Goal: Task Accomplishment & Management: Manage account settings

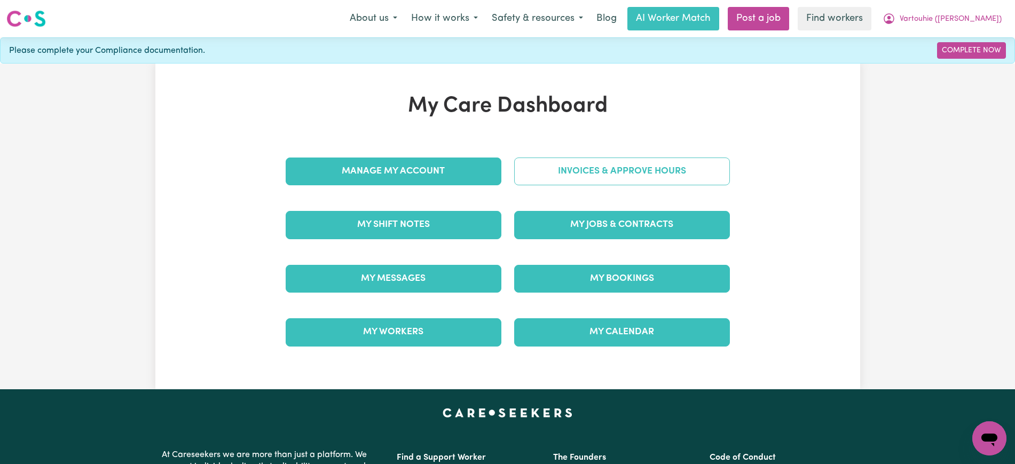
click at [572, 178] on link "Invoices & Approve Hours" at bounding box center [622, 171] width 216 height 28
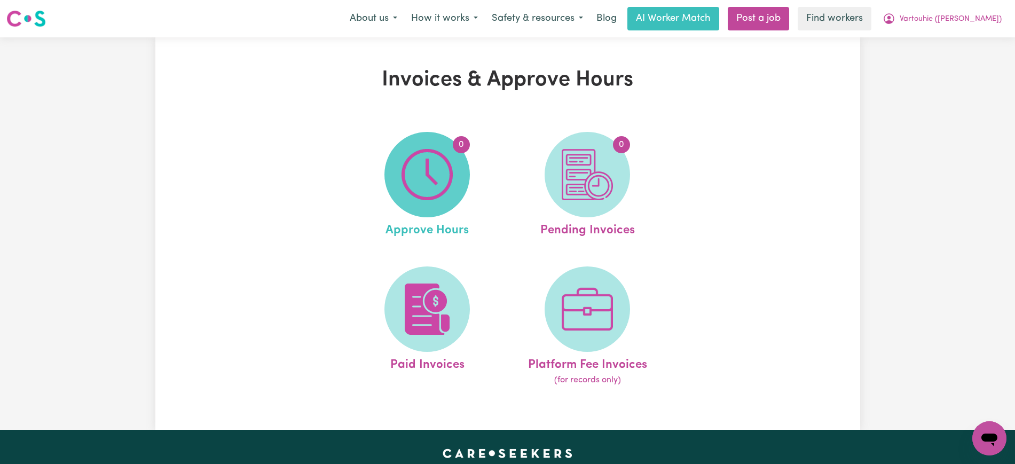
click at [438, 178] on img at bounding box center [426, 174] width 51 height 51
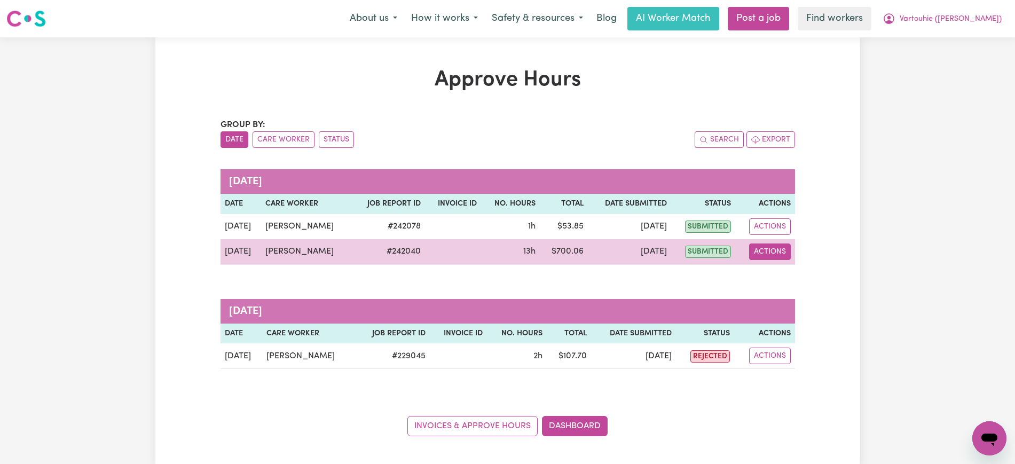
click at [788, 253] on button "Actions" at bounding box center [770, 251] width 42 height 17
click at [783, 277] on link "View Job Report" at bounding box center [790, 276] width 91 height 21
select select "pm"
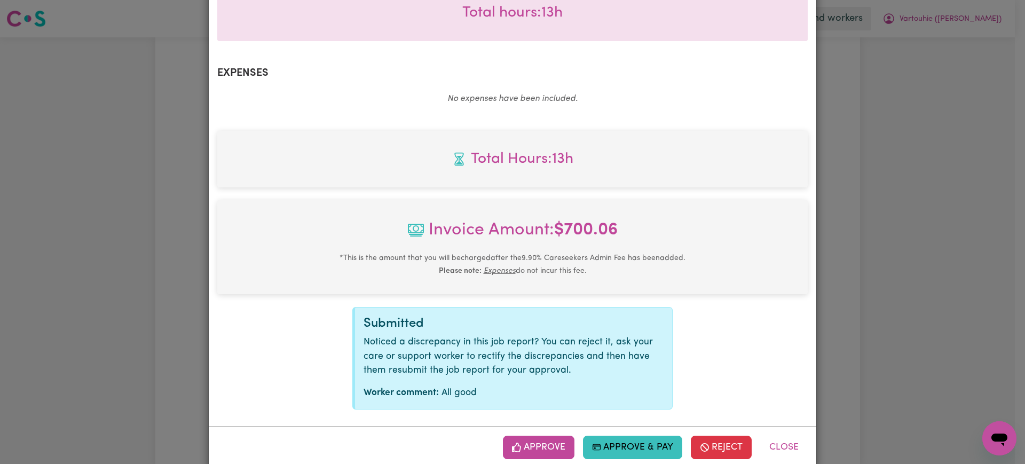
scroll to position [374, 0]
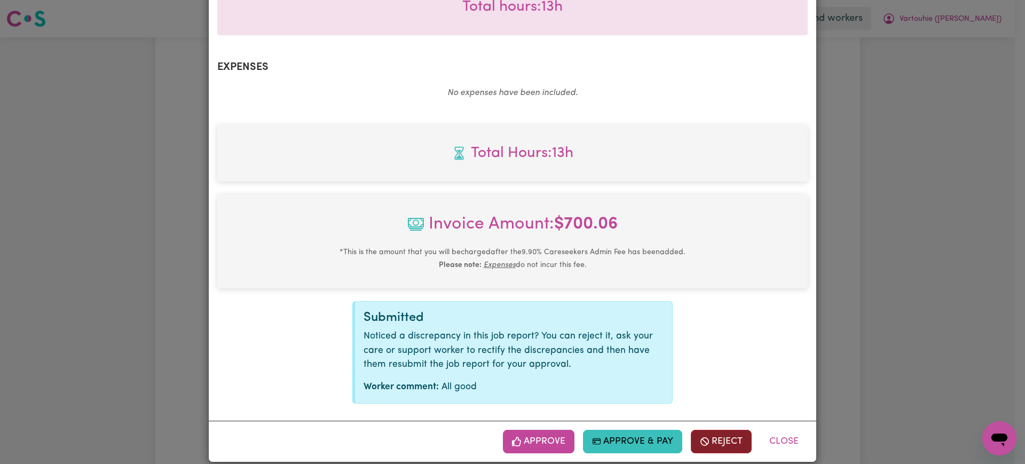
click at [721, 430] on button "Reject" at bounding box center [721, 441] width 61 height 23
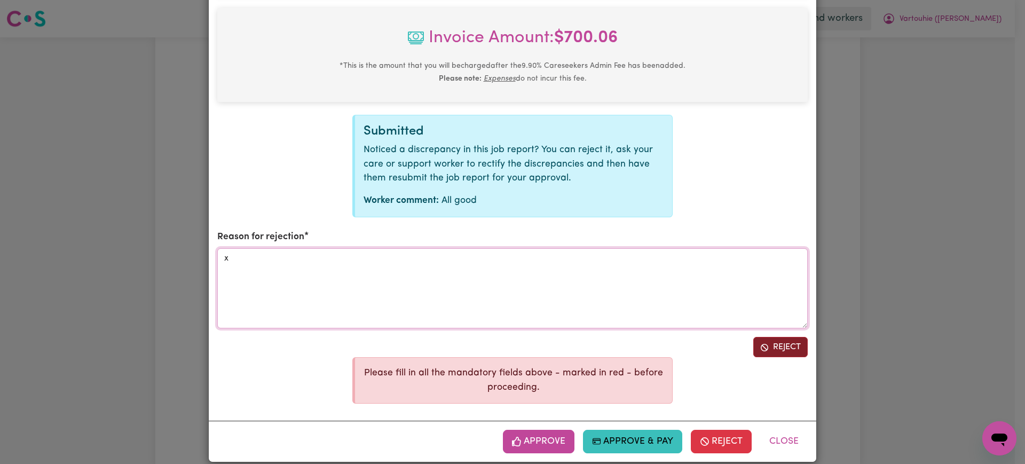
type textarea "x"
click at [774, 337] on button "Reject" at bounding box center [780, 347] width 54 height 20
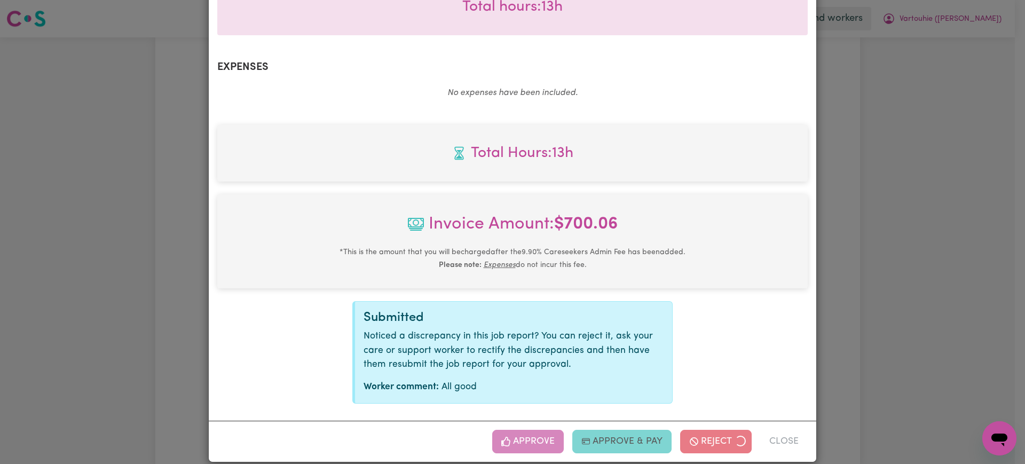
drag, startPoint x: 888, startPoint y: 262, endPoint x: 892, endPoint y: 175, distance: 87.6
click at [888, 261] on div "Job Report # 242040 - [PERSON_NAME] Summary Job report # 242040 Client name: Va…" at bounding box center [512, 232] width 1025 height 464
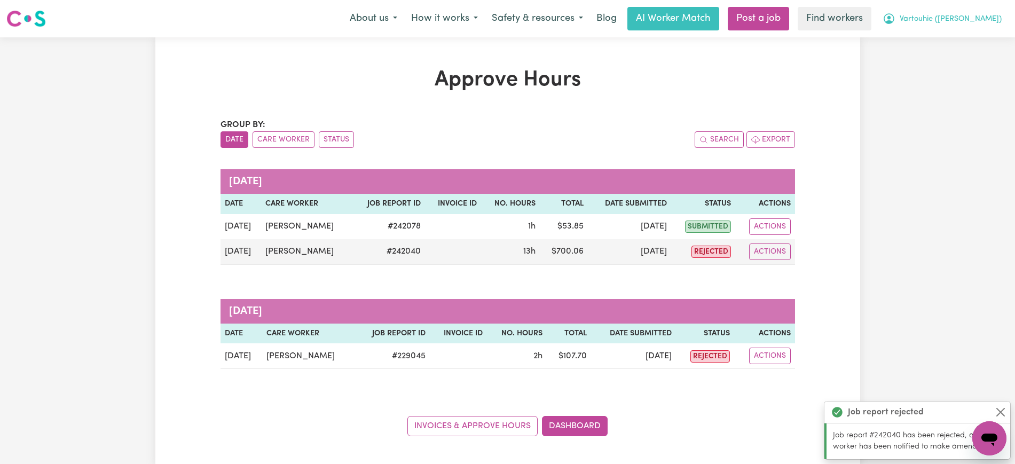
click at [895, 20] on icon "My Account" at bounding box center [888, 18] width 13 height 13
click at [934, 62] on link "Logout" at bounding box center [965, 61] width 84 height 20
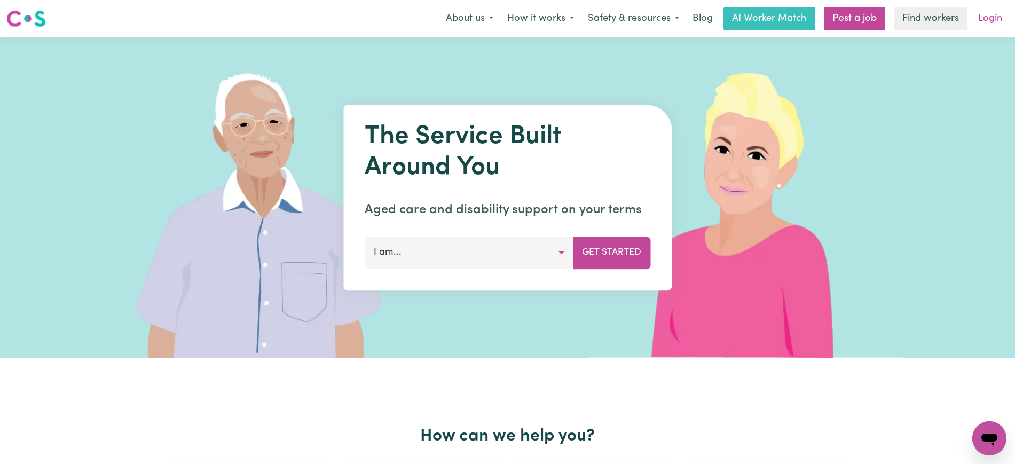
click at [986, 18] on link "Login" at bounding box center [990, 18] width 37 height 23
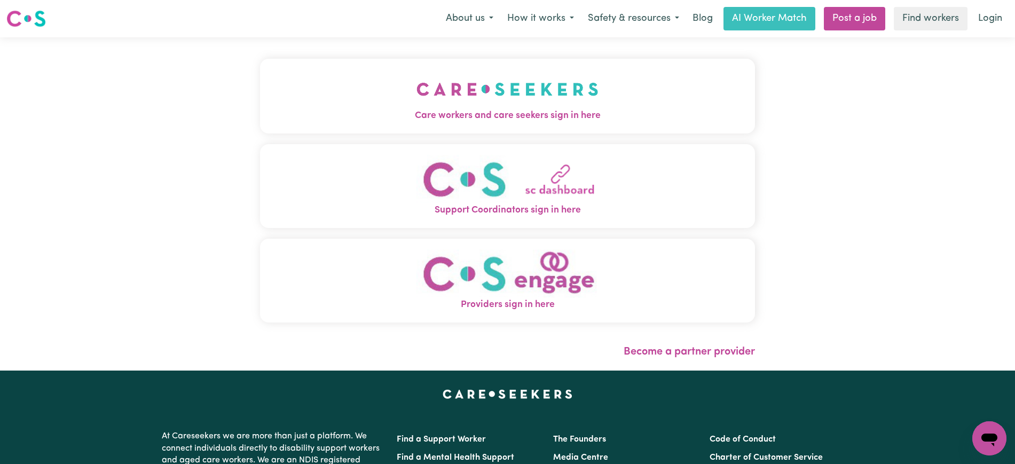
click at [614, 102] on button "Care workers and care seekers sign in here" at bounding box center [507, 96] width 495 height 75
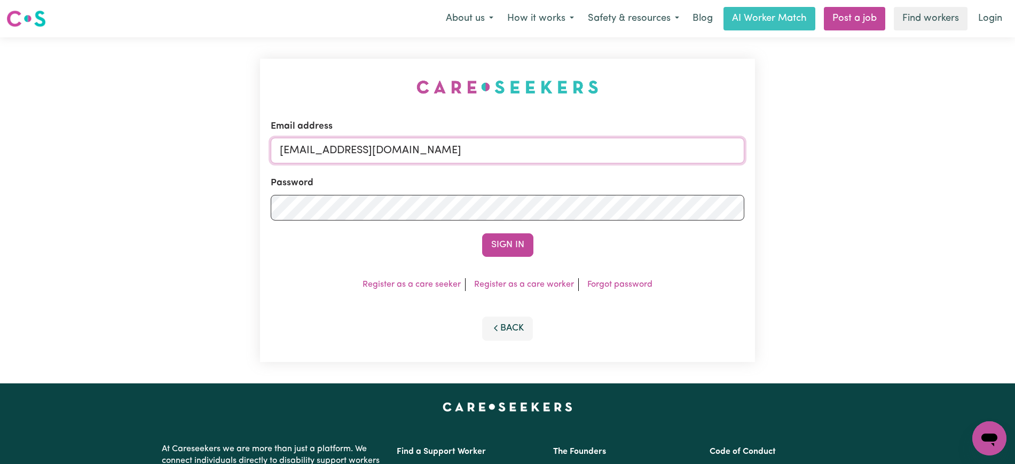
drag, startPoint x: 334, startPoint y: 152, endPoint x: 814, endPoint y: 154, distance: 479.4
click at [814, 154] on div "Email address [EMAIL_ADDRESS][DOMAIN_NAME] Password Sign In Register as a care …" at bounding box center [507, 210] width 1015 height 346
type input "superuser~[EMAIL_ADDRESS][DOMAIN_NAME]"
click at [482, 233] on button "Sign In" at bounding box center [507, 244] width 51 height 23
